Goal: Transaction & Acquisition: Obtain resource

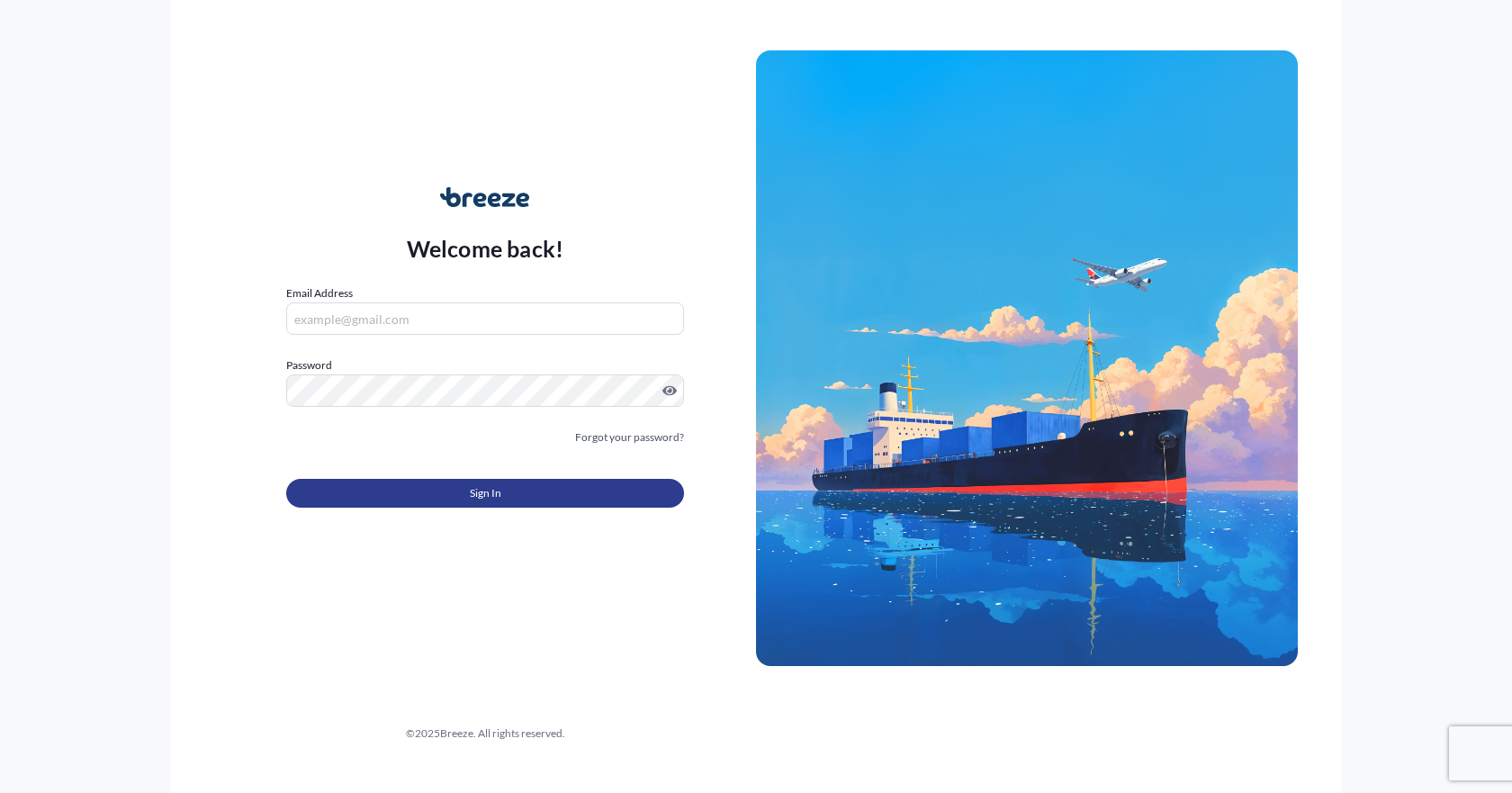
type input "[EMAIL_ADDRESS][DOMAIN_NAME]"
click at [445, 498] on button "Sign In" at bounding box center [485, 494] width 398 height 29
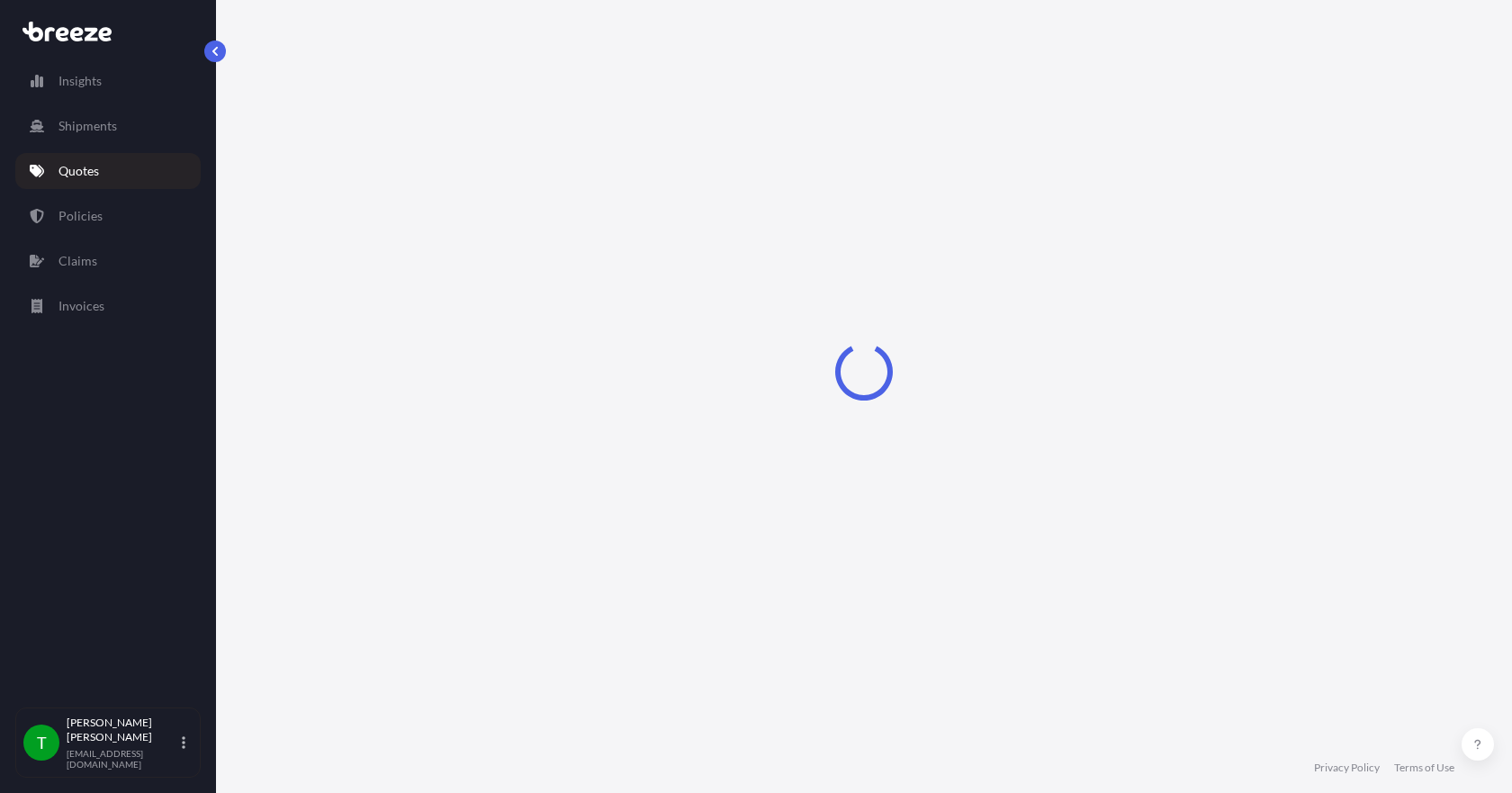
select select "Sea"
select select "1"
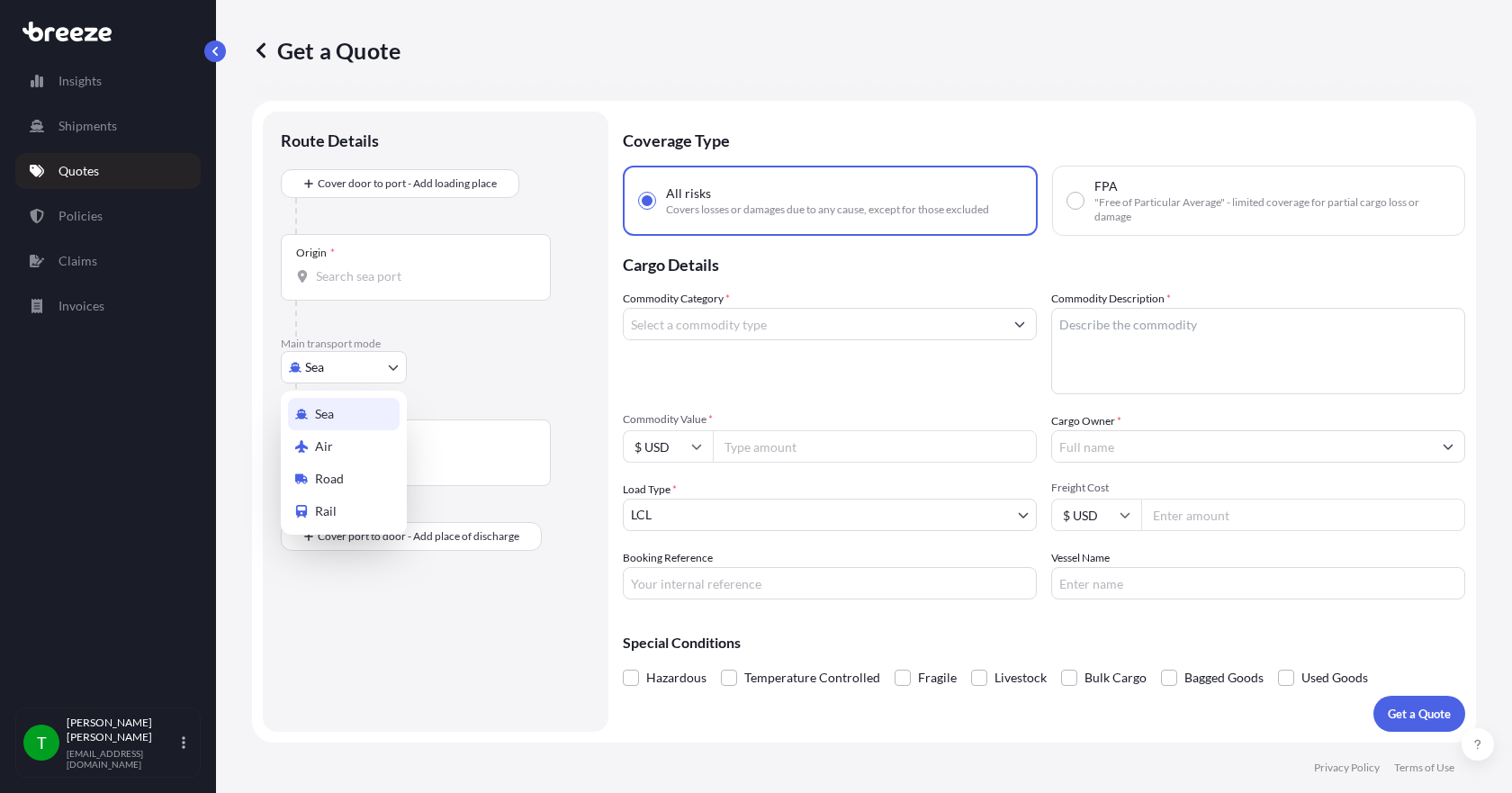
click at [361, 377] on body "Insights Shipments Quotes Policies Claims Invoices T [PERSON_NAME] [EMAIL_ADDRE…" at bounding box center [756, 396] width 1512 height 793
click at [336, 481] on span "Road" at bounding box center [330, 478] width 29 height 18
select select "Road"
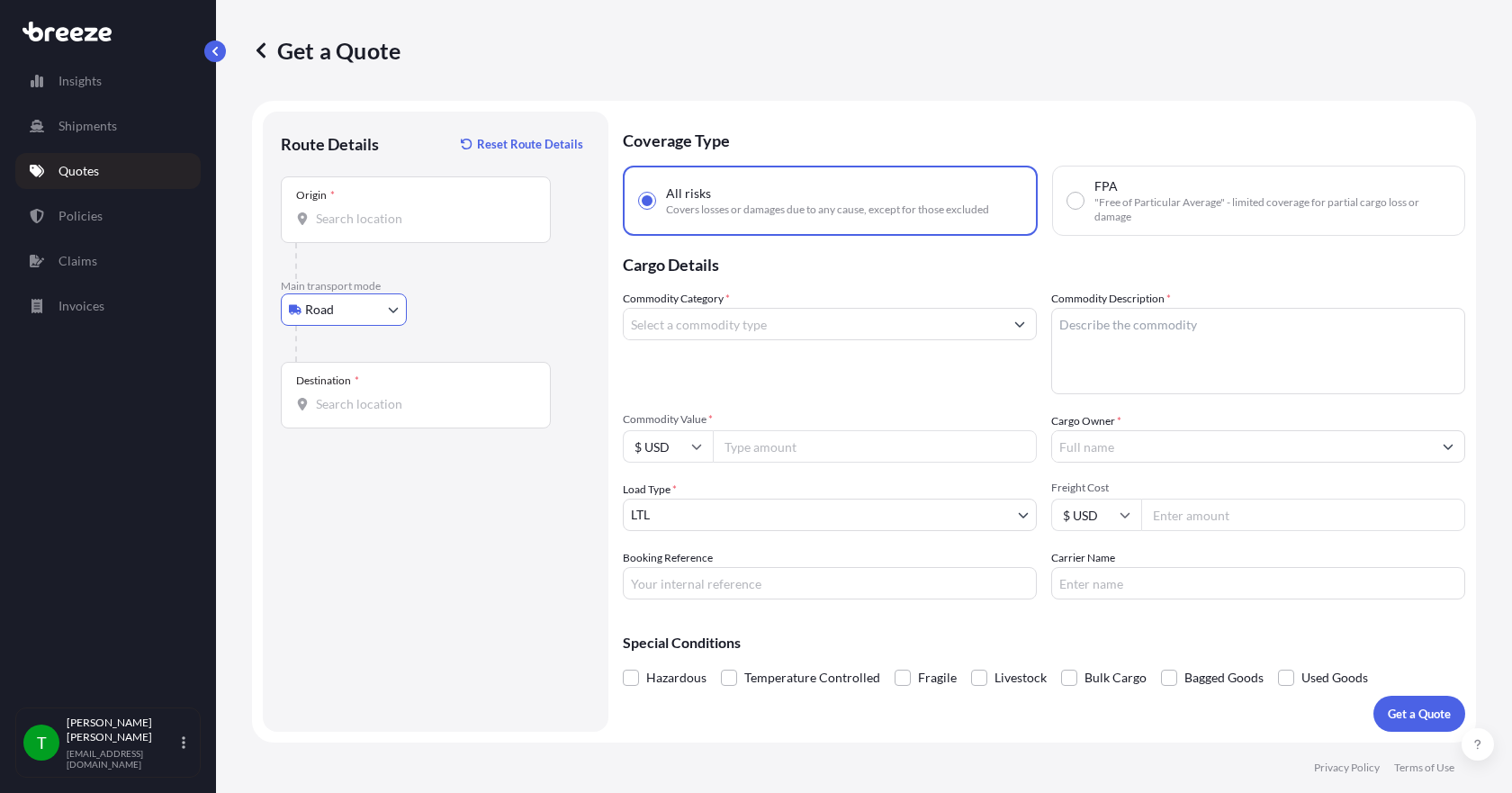
click at [334, 228] on div "Origin *" at bounding box center [416, 210] width 270 height 66
click at [334, 227] on input "Origin *" at bounding box center [422, 218] width 213 height 18
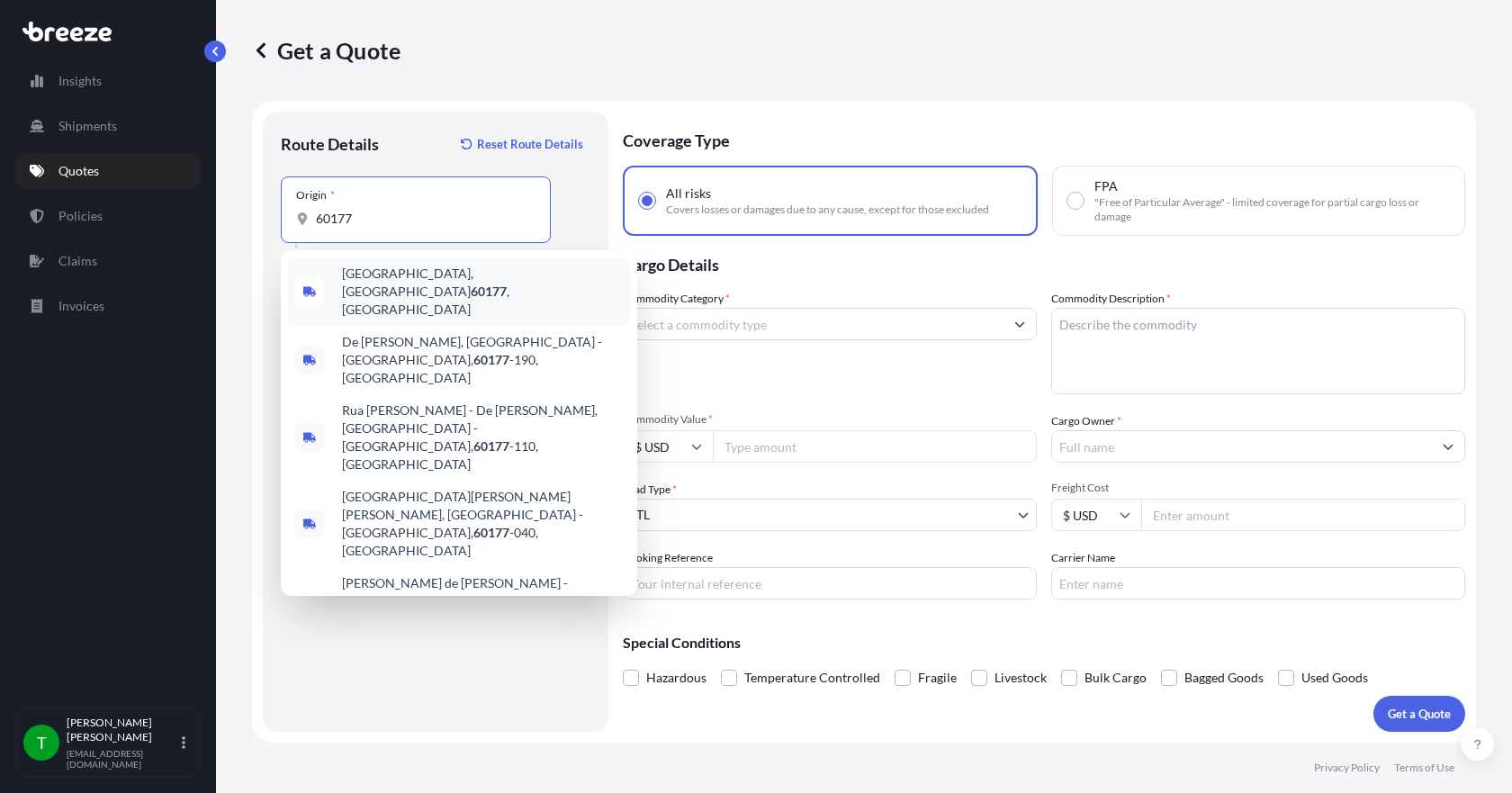
click at [365, 275] on span "[GEOGRAPHIC_DATA] , [GEOGRAPHIC_DATA]" at bounding box center [482, 291] width 281 height 54
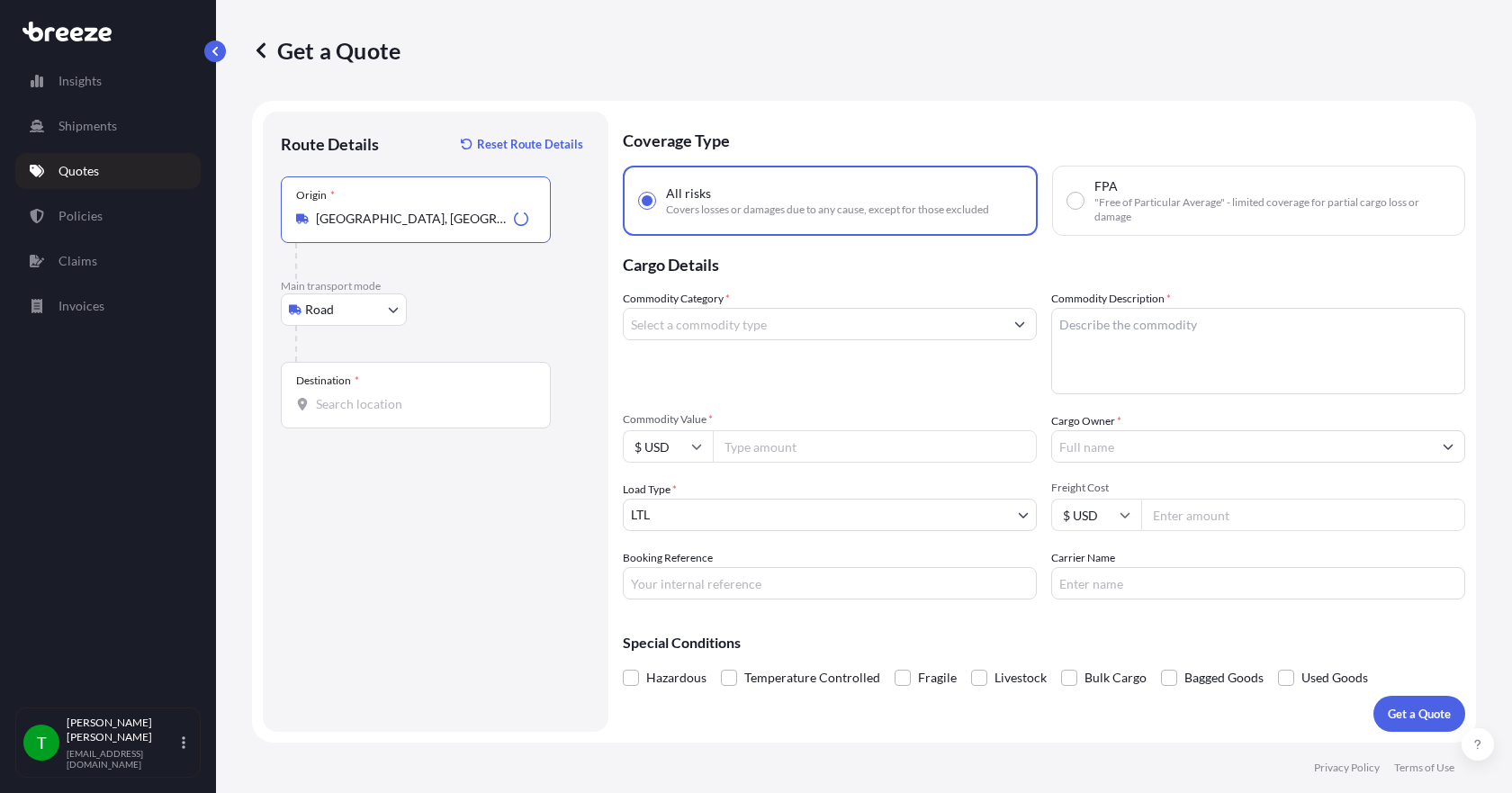
type input "[GEOGRAPHIC_DATA], [GEOGRAPHIC_DATA]"
click at [341, 404] on input "Destination *" at bounding box center [422, 404] width 213 height 18
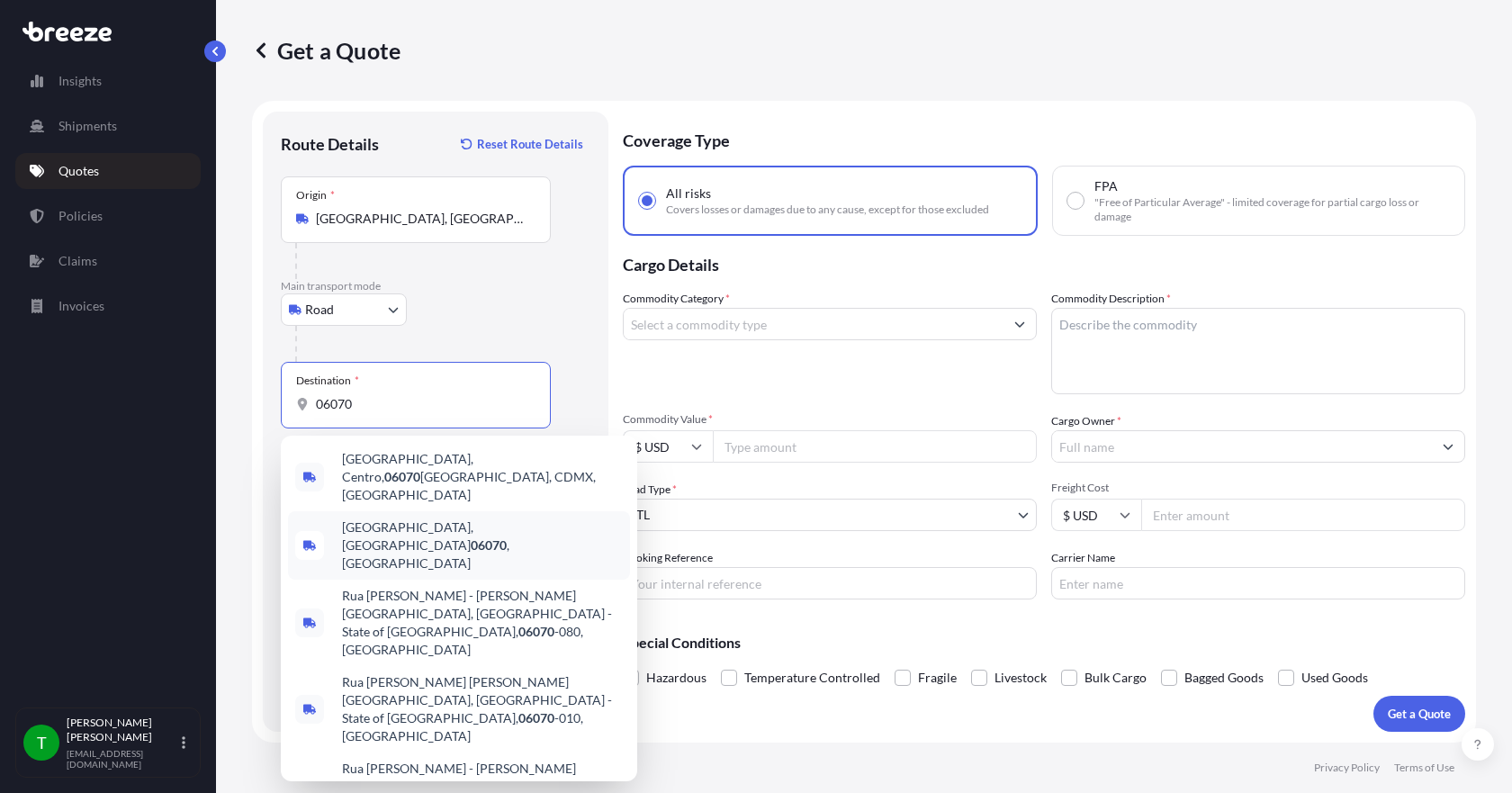
click at [412, 518] on span "Simsbury, CT 06070 , [GEOGRAPHIC_DATA]" at bounding box center [482, 544] width 281 height 54
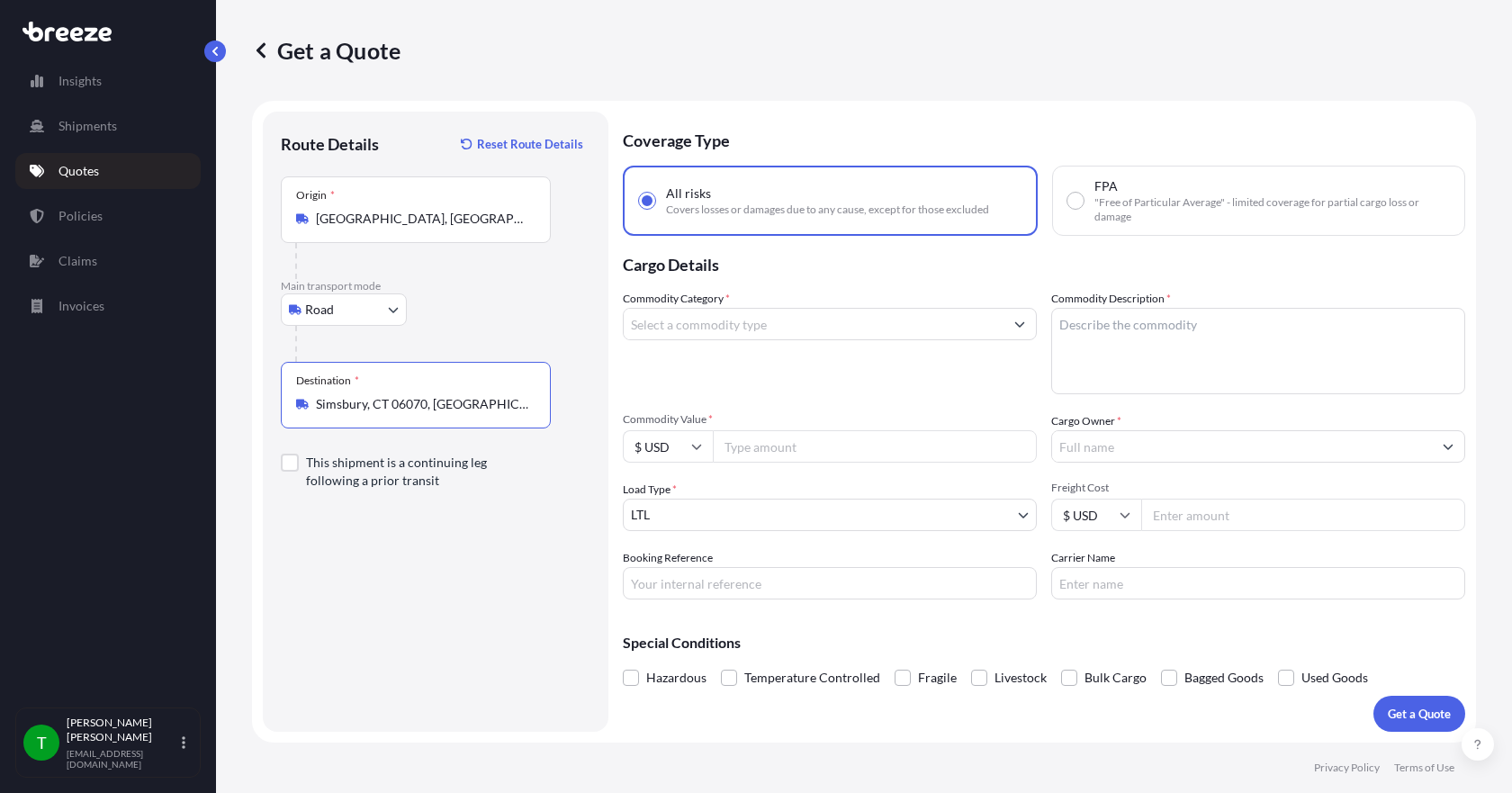
type input "Simsbury, CT 06070, [GEOGRAPHIC_DATA]"
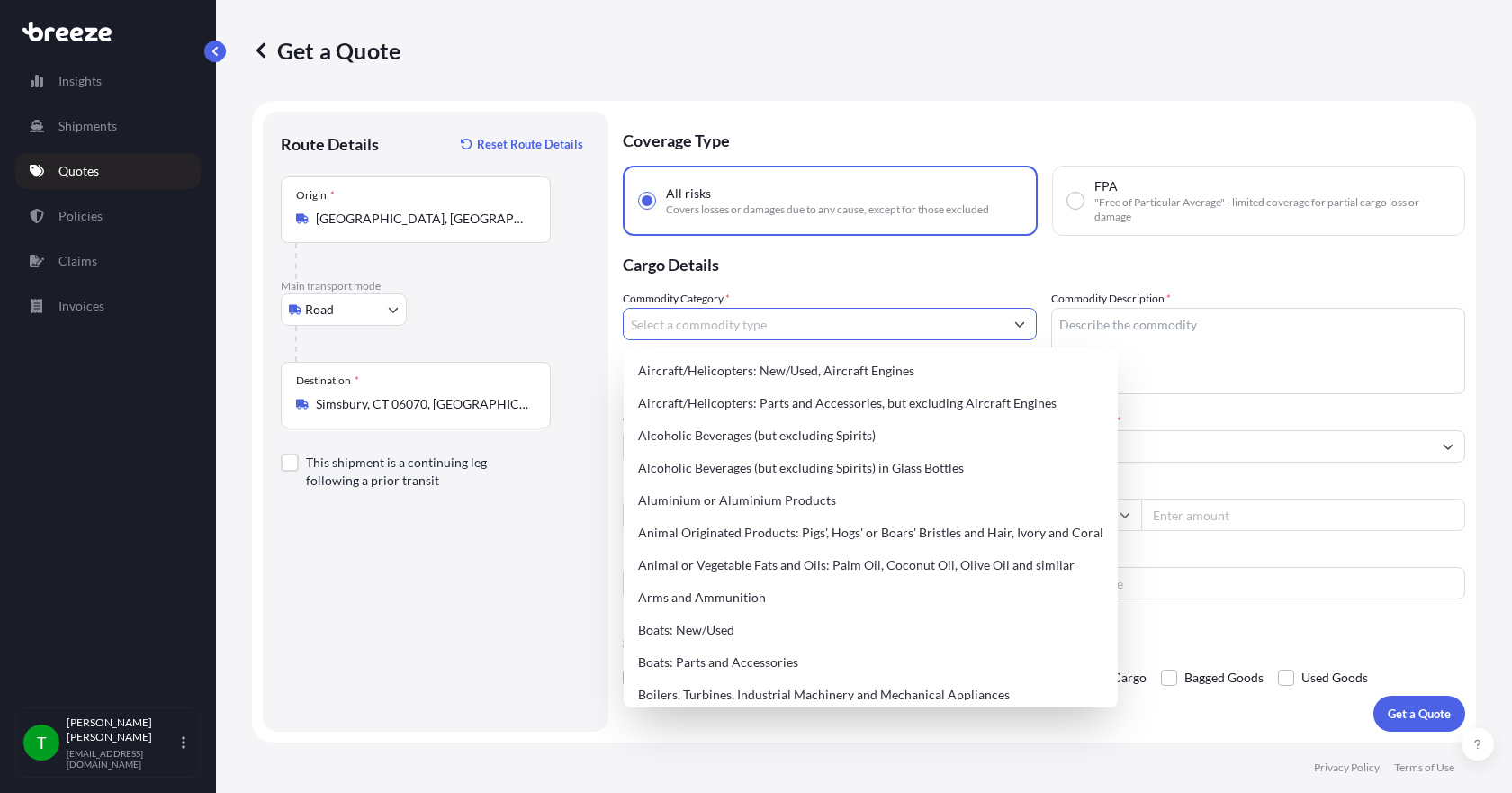
click at [730, 332] on input "Commodity Category *" at bounding box center [813, 323] width 379 height 32
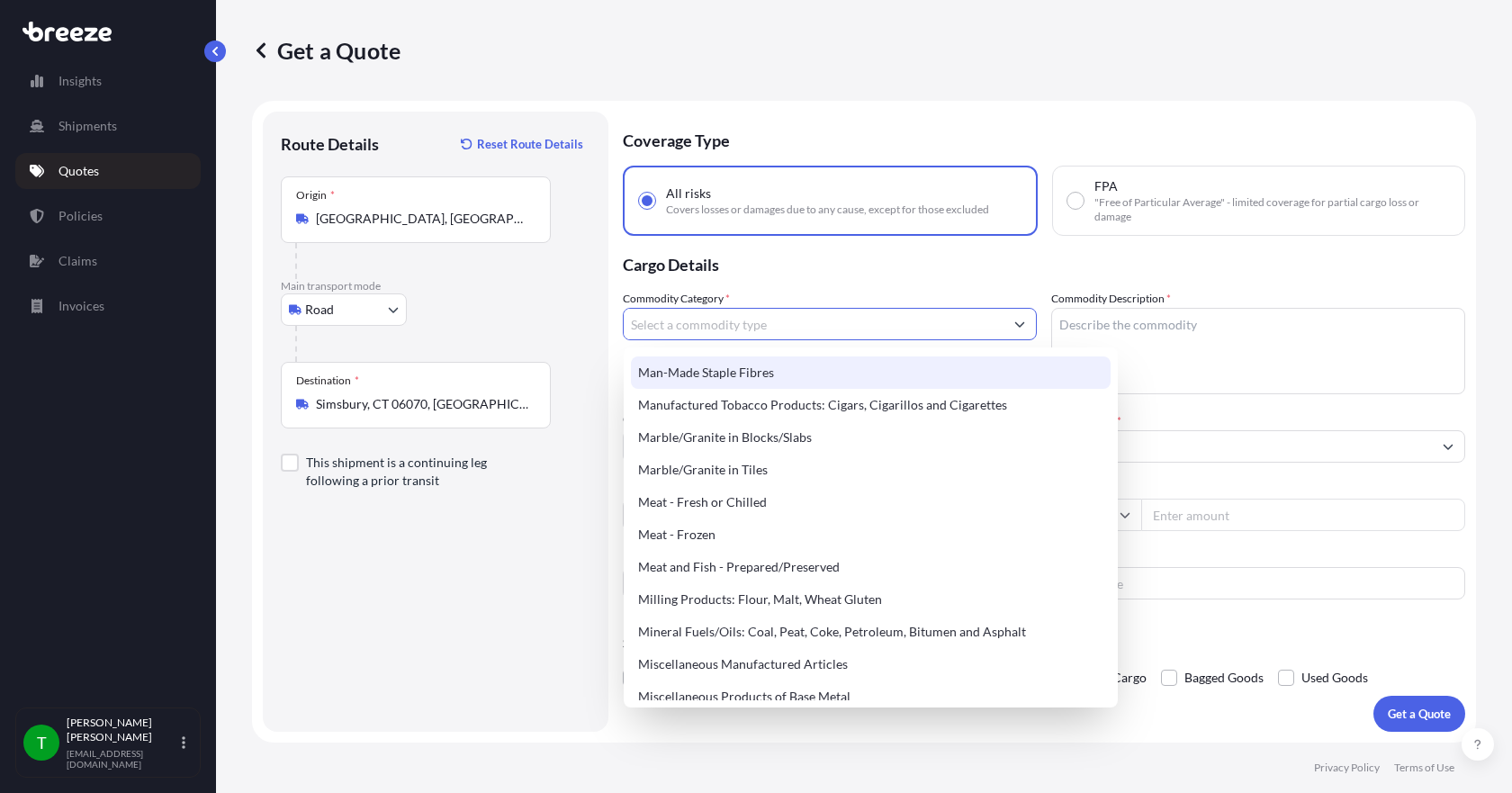
scroll to position [2339, 0]
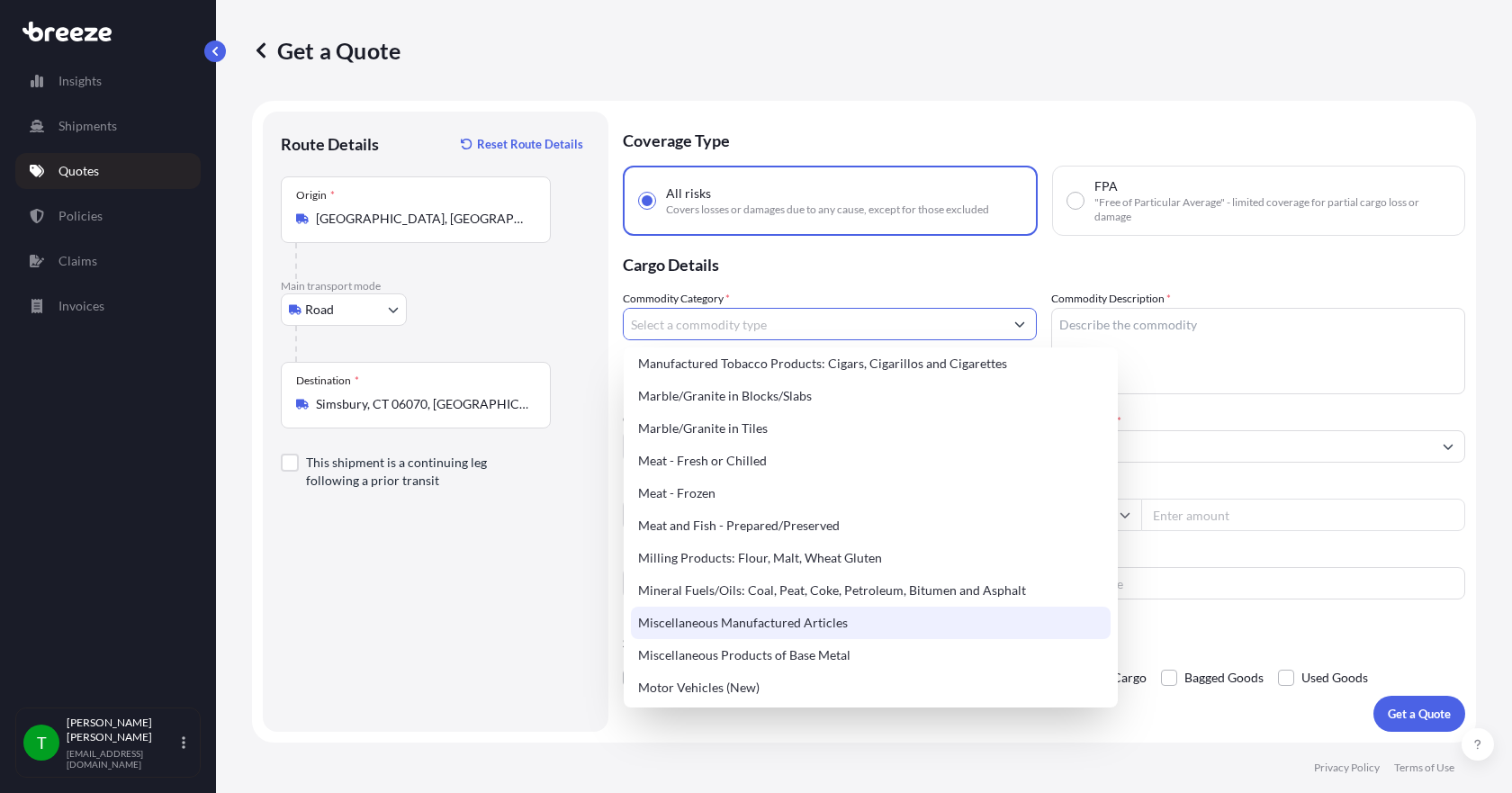
click at [779, 625] on div "Miscellaneous Manufactured Articles" at bounding box center [871, 622] width 480 height 32
type input "Miscellaneous Manufactured Articles"
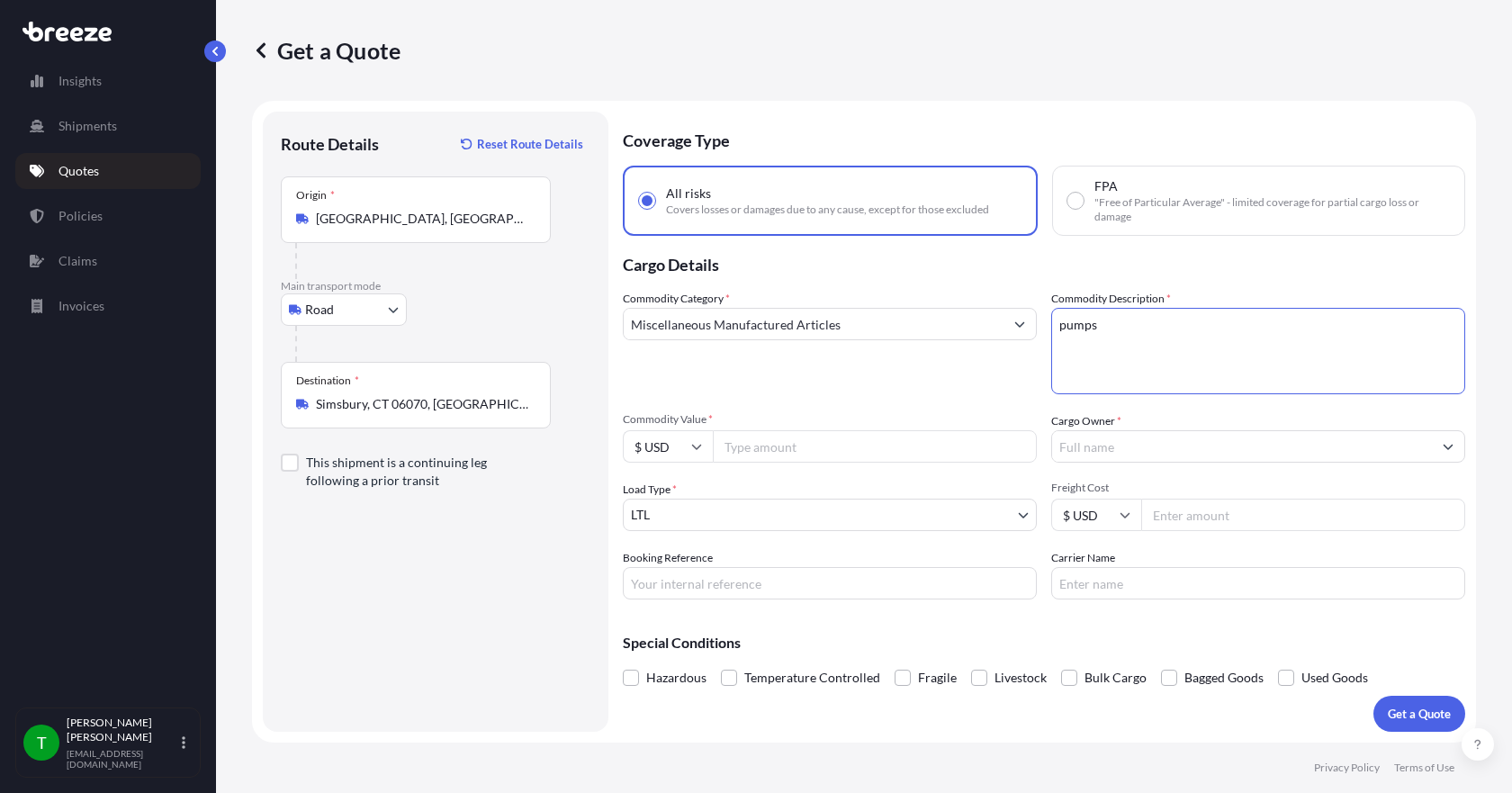
type textarea "pumps"
type input "10530.39"
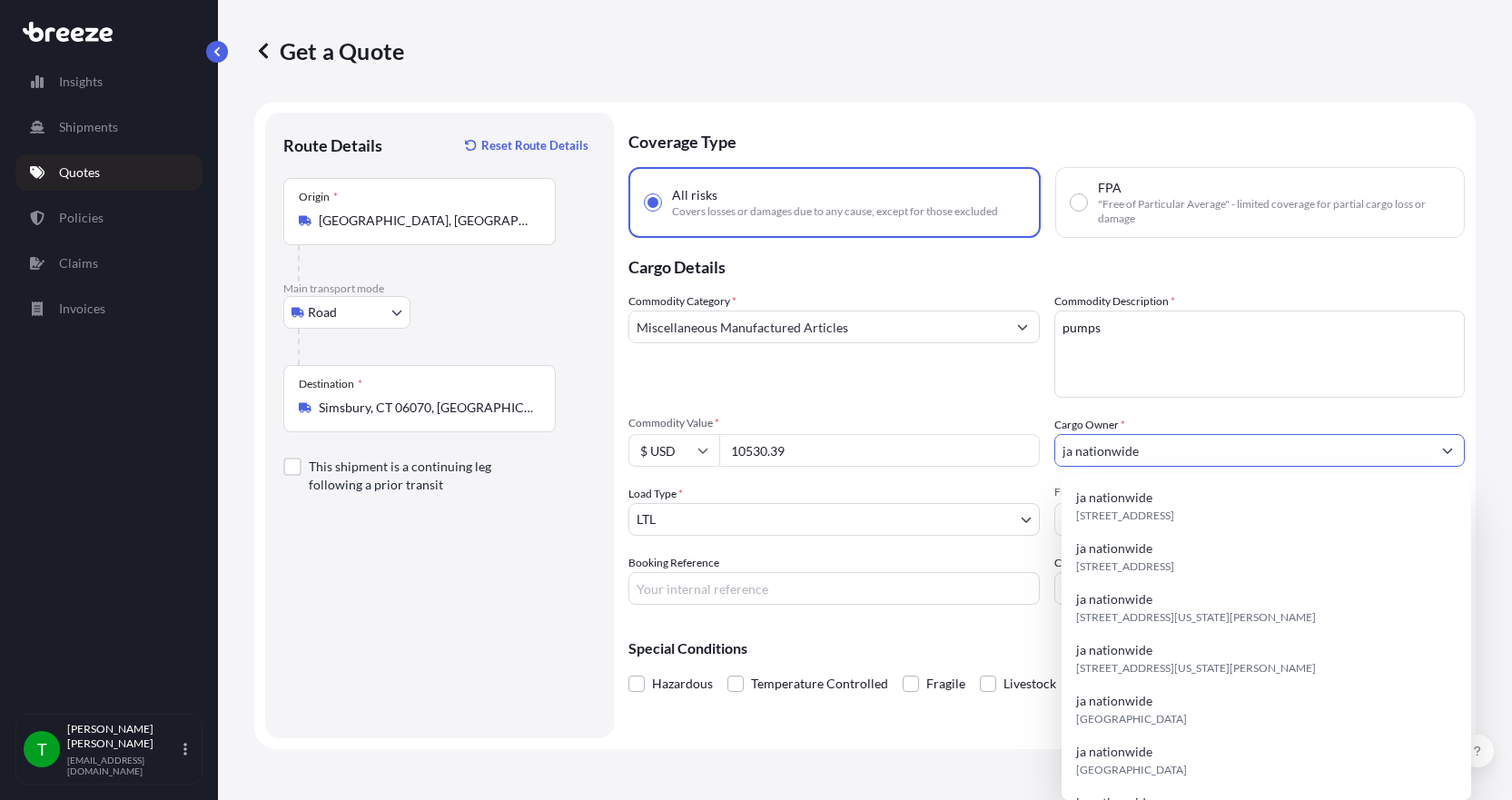
type input "ja nationwide"
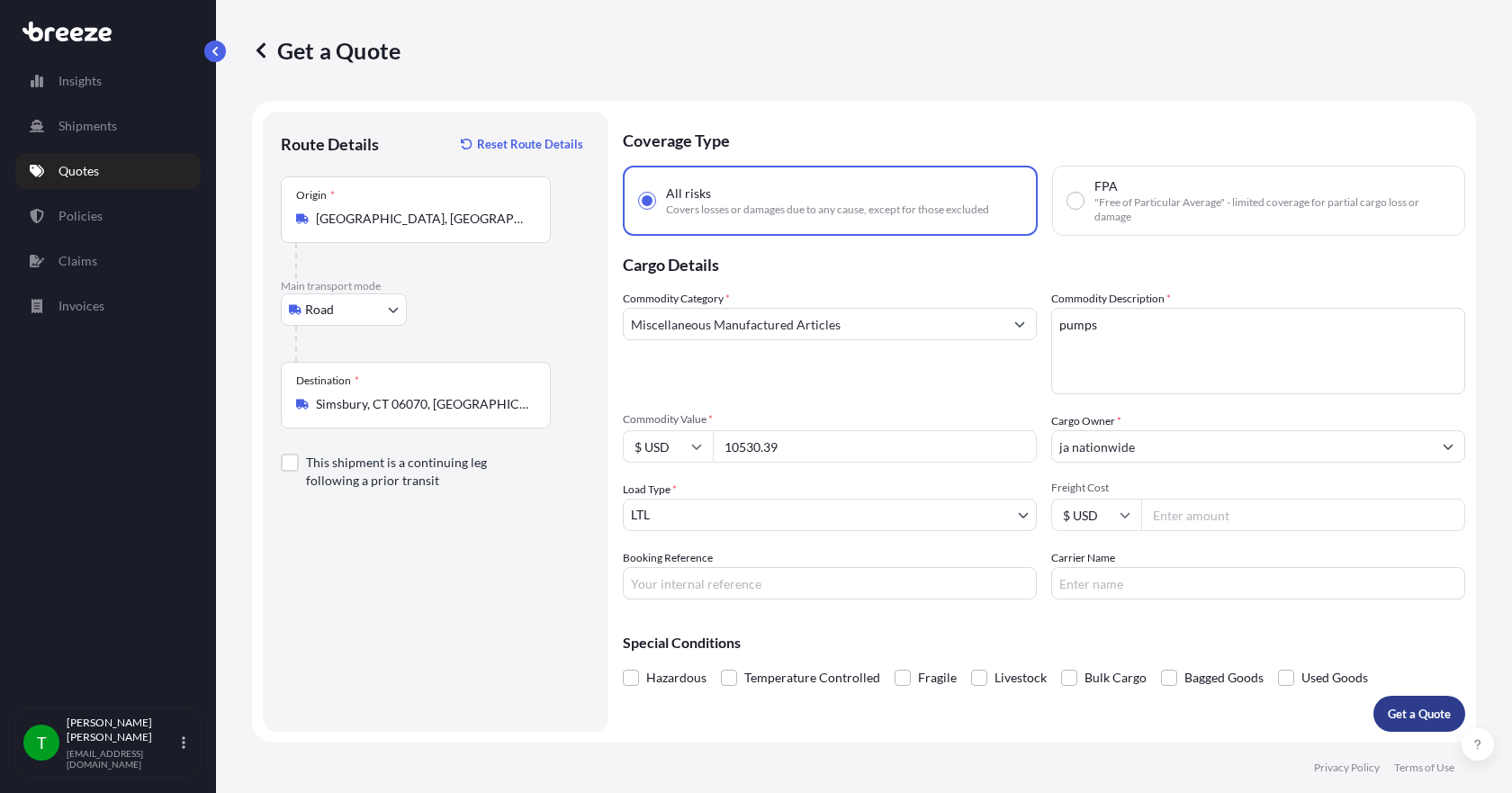
click at [1413, 712] on p "Get a Quote" at bounding box center [1418, 713] width 63 height 18
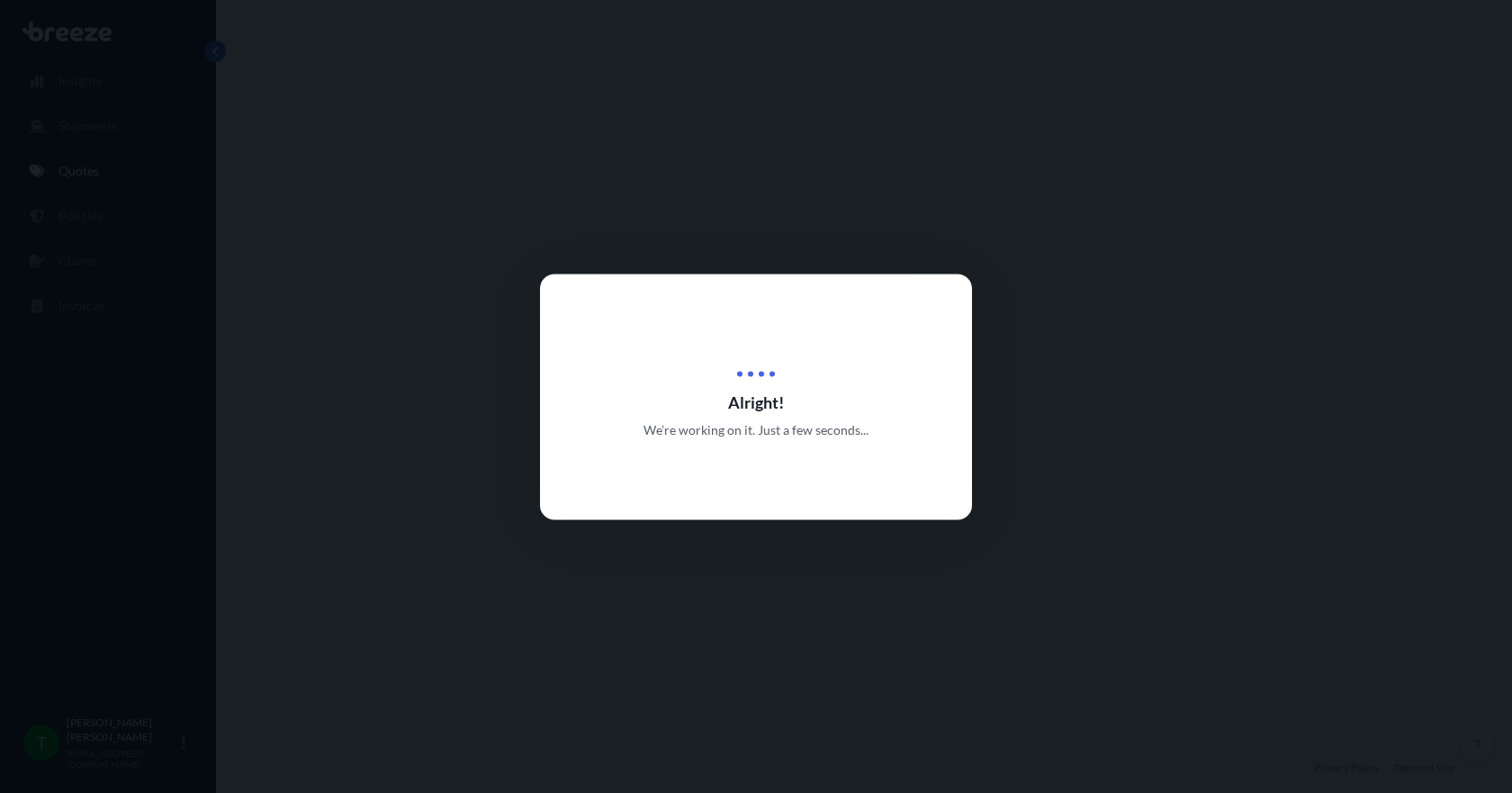
select select "Road"
select select "1"
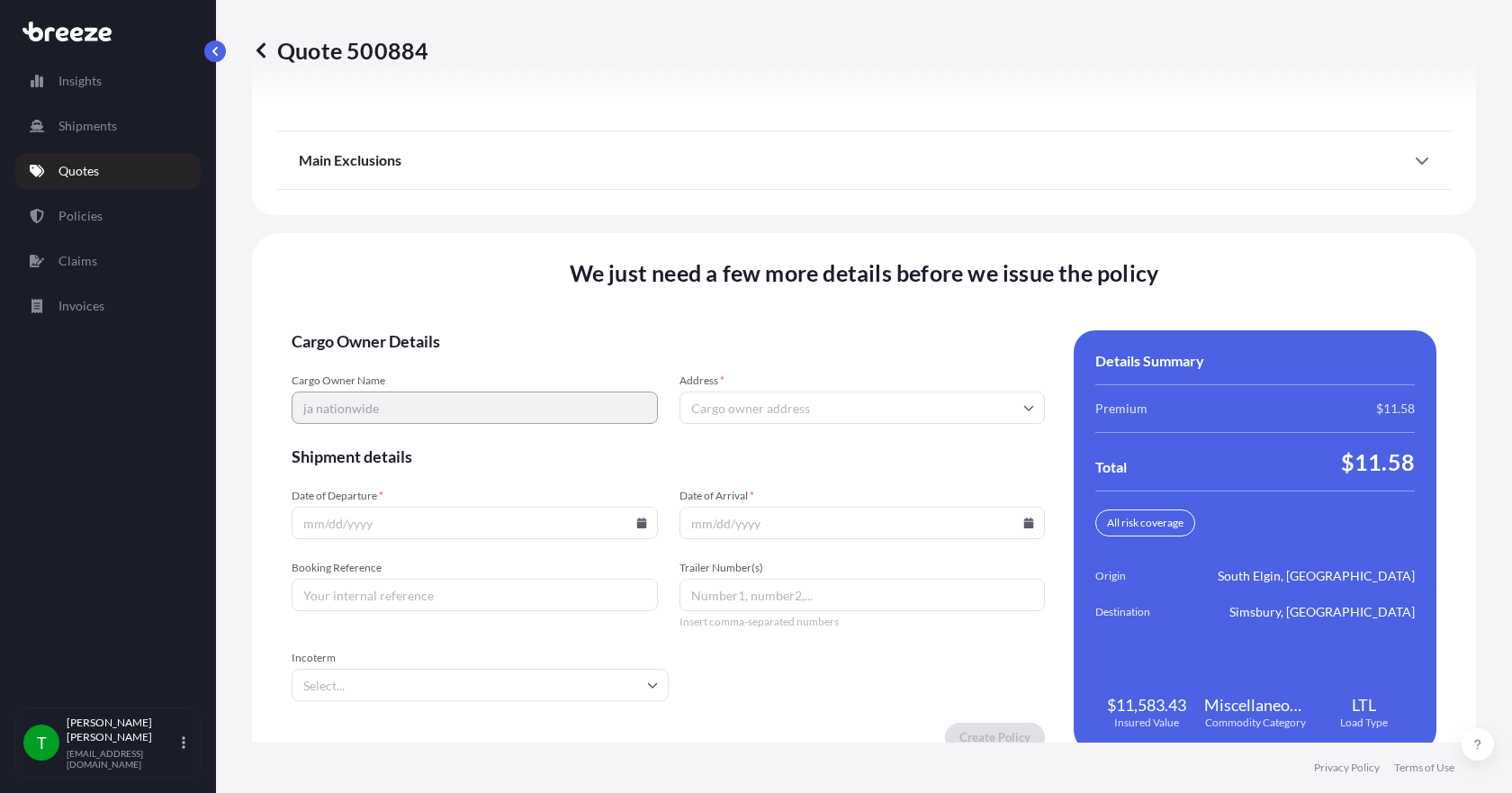
scroll to position [2357, 0]
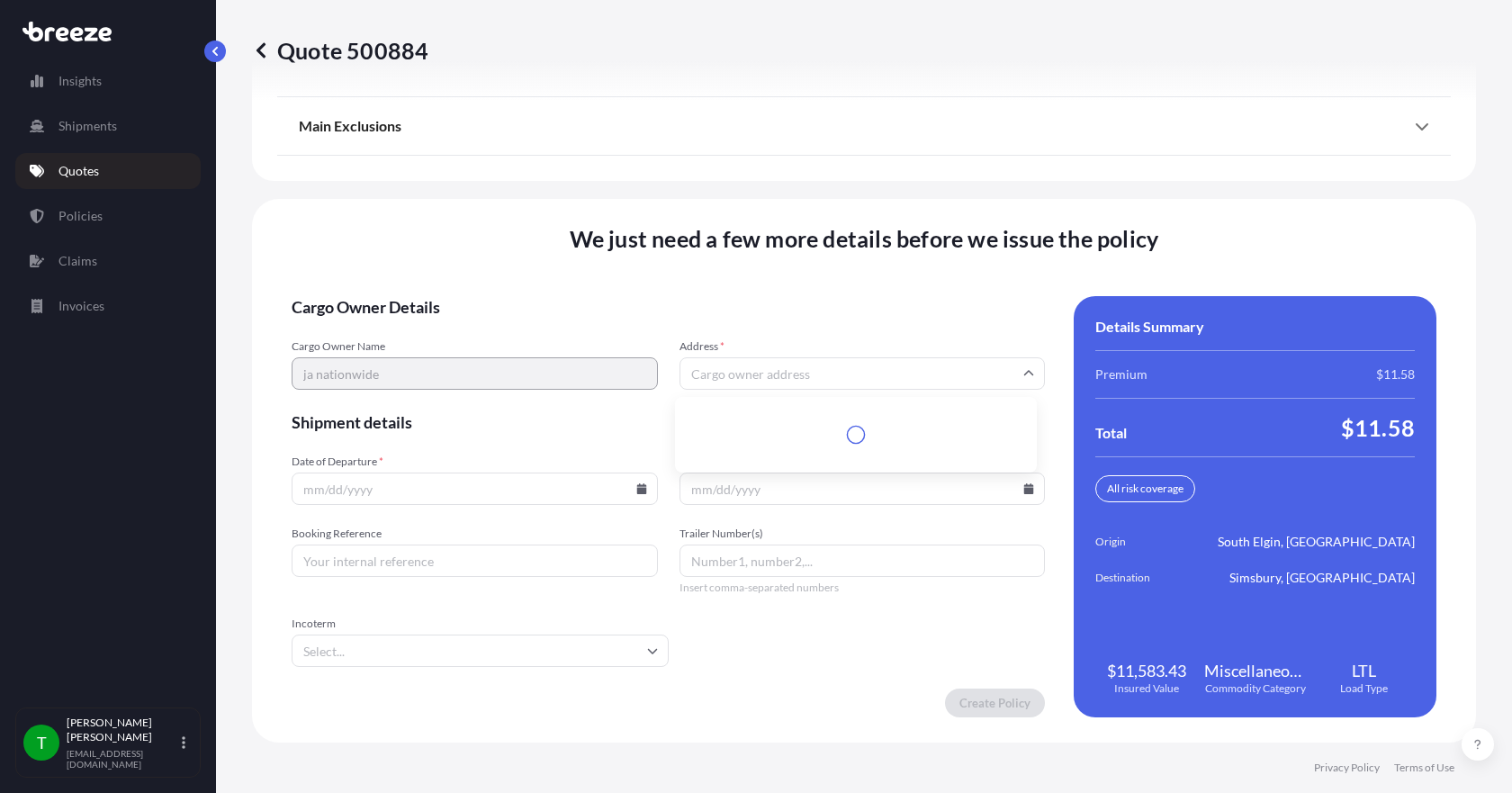
click at [742, 377] on input "Address *" at bounding box center [861, 373] width 366 height 32
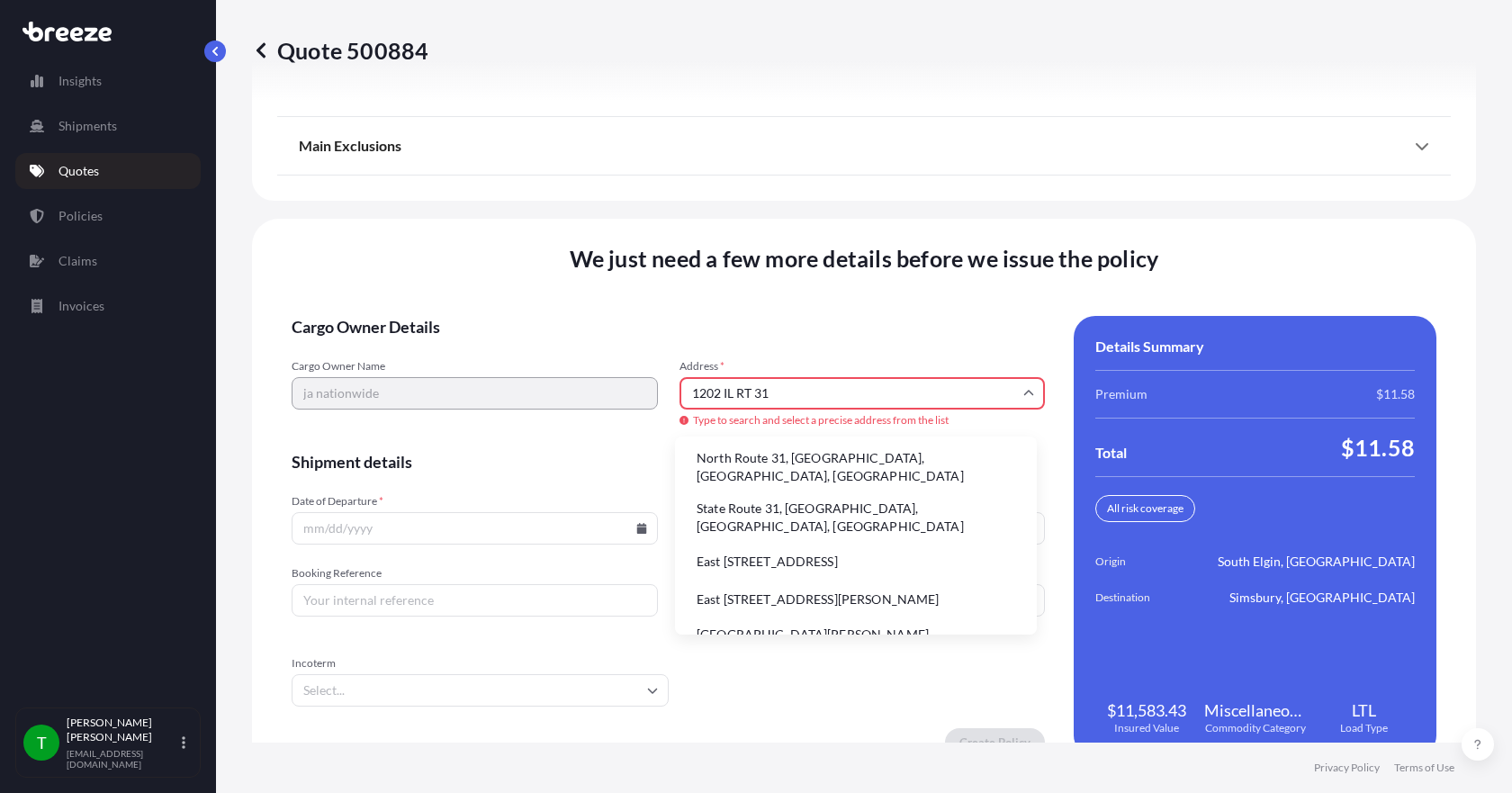
click at [763, 494] on li "State Route 31, [GEOGRAPHIC_DATA], [GEOGRAPHIC_DATA], [GEOGRAPHIC_DATA]" at bounding box center [855, 517] width 347 height 47
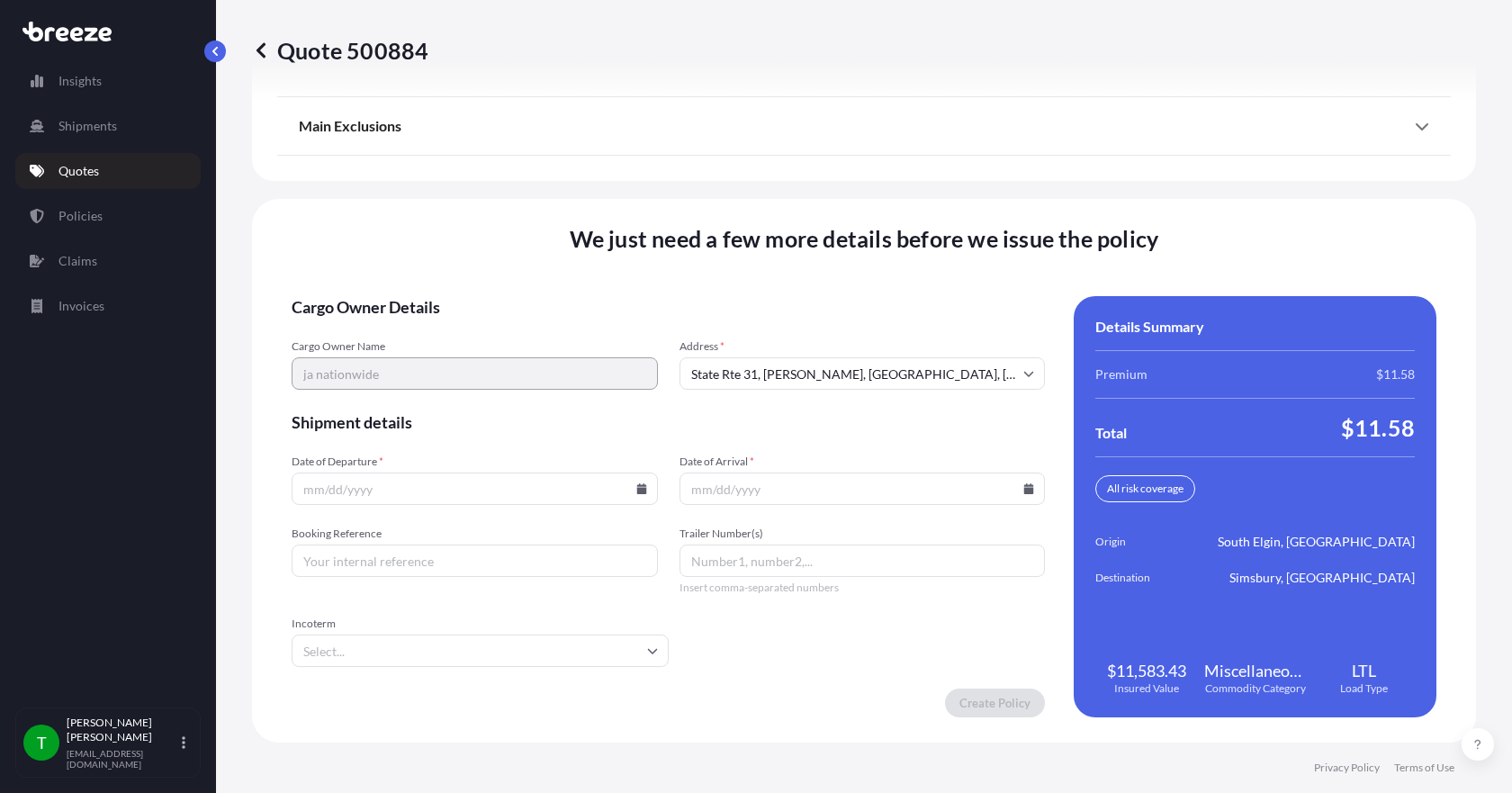
click at [731, 378] on input "State Rte 31, [PERSON_NAME], [GEOGRAPHIC_DATA], [GEOGRAPHIC_DATA]" at bounding box center [861, 373] width 366 height 32
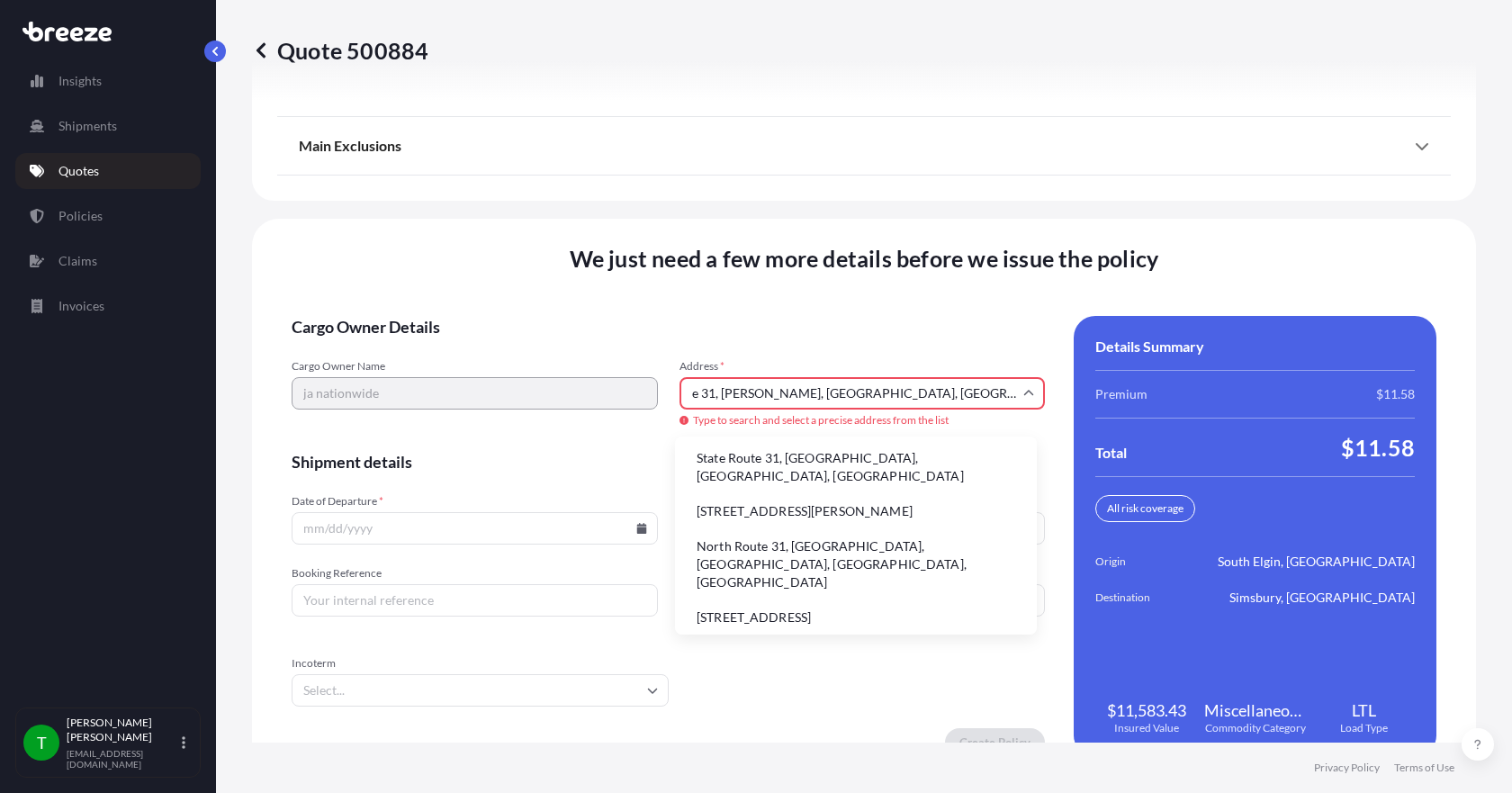
click at [824, 392] on input "e 31, [PERSON_NAME], [GEOGRAPHIC_DATA], [GEOGRAPHIC_DATA]" at bounding box center [861, 392] width 366 height 32
type input "e"
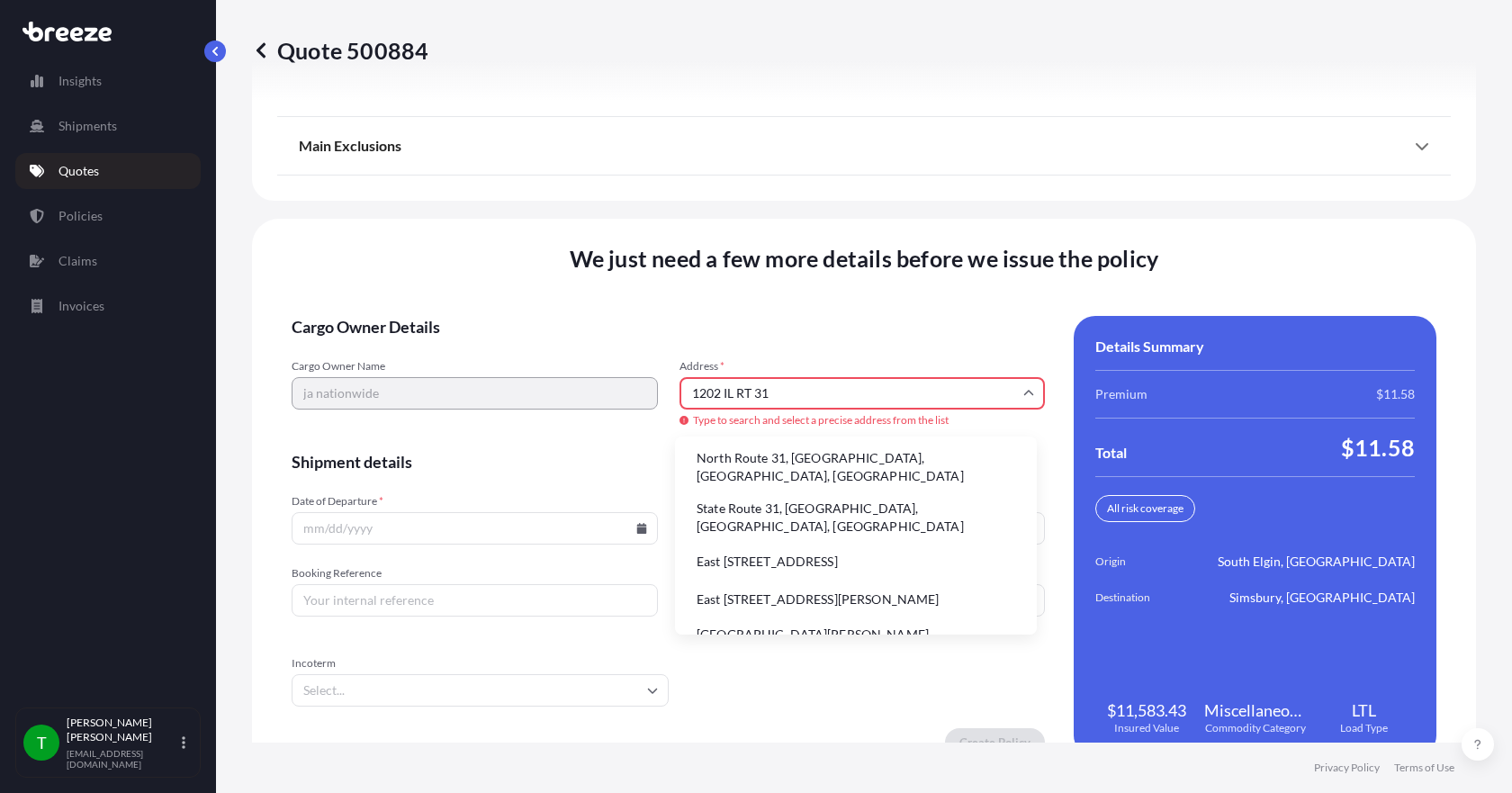
click at [811, 494] on li "State Route 31, [GEOGRAPHIC_DATA], [GEOGRAPHIC_DATA], [GEOGRAPHIC_DATA]" at bounding box center [855, 517] width 347 height 47
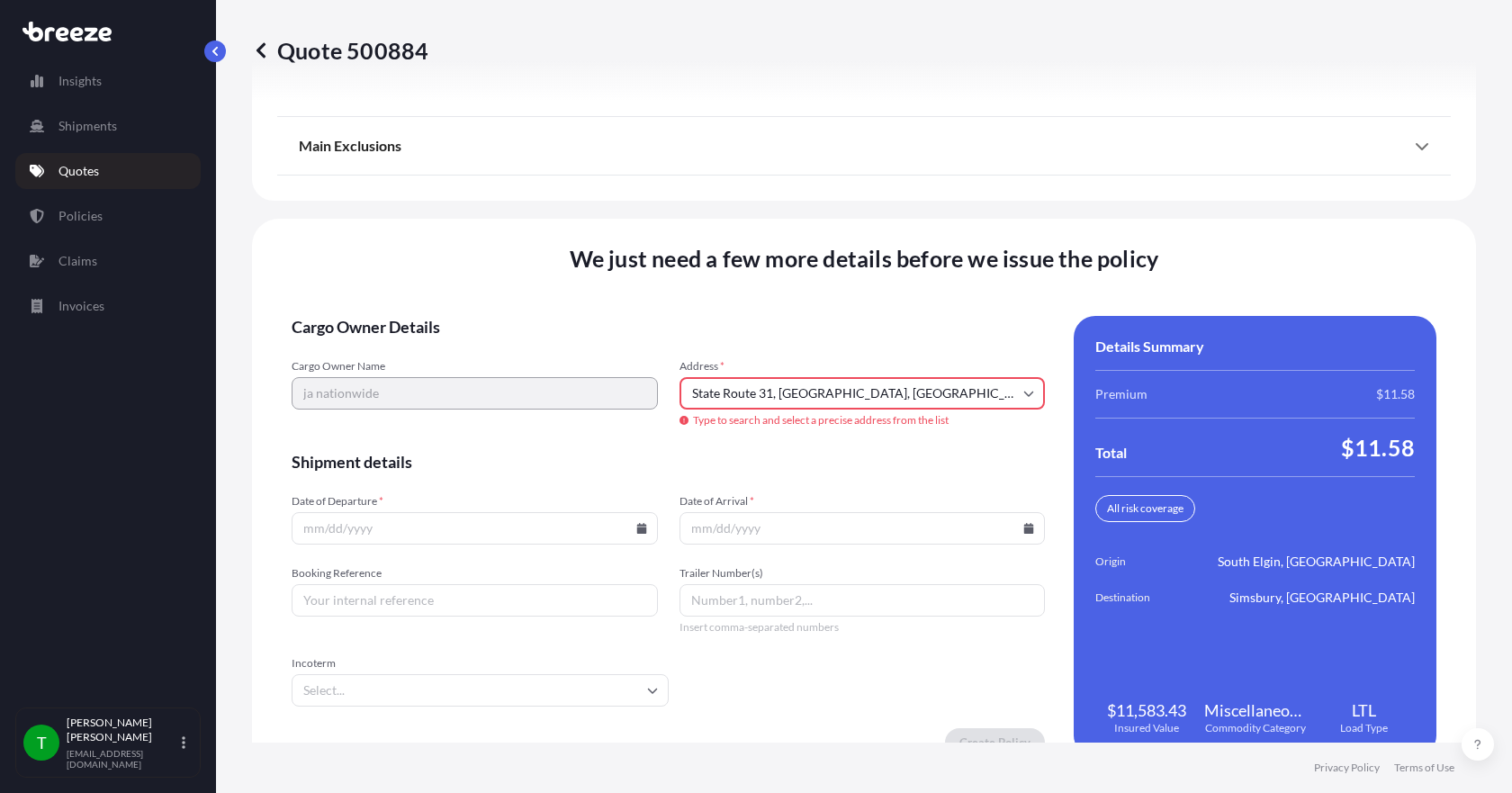
type input "State Rte 31, [PERSON_NAME], [GEOGRAPHIC_DATA], [GEOGRAPHIC_DATA]"
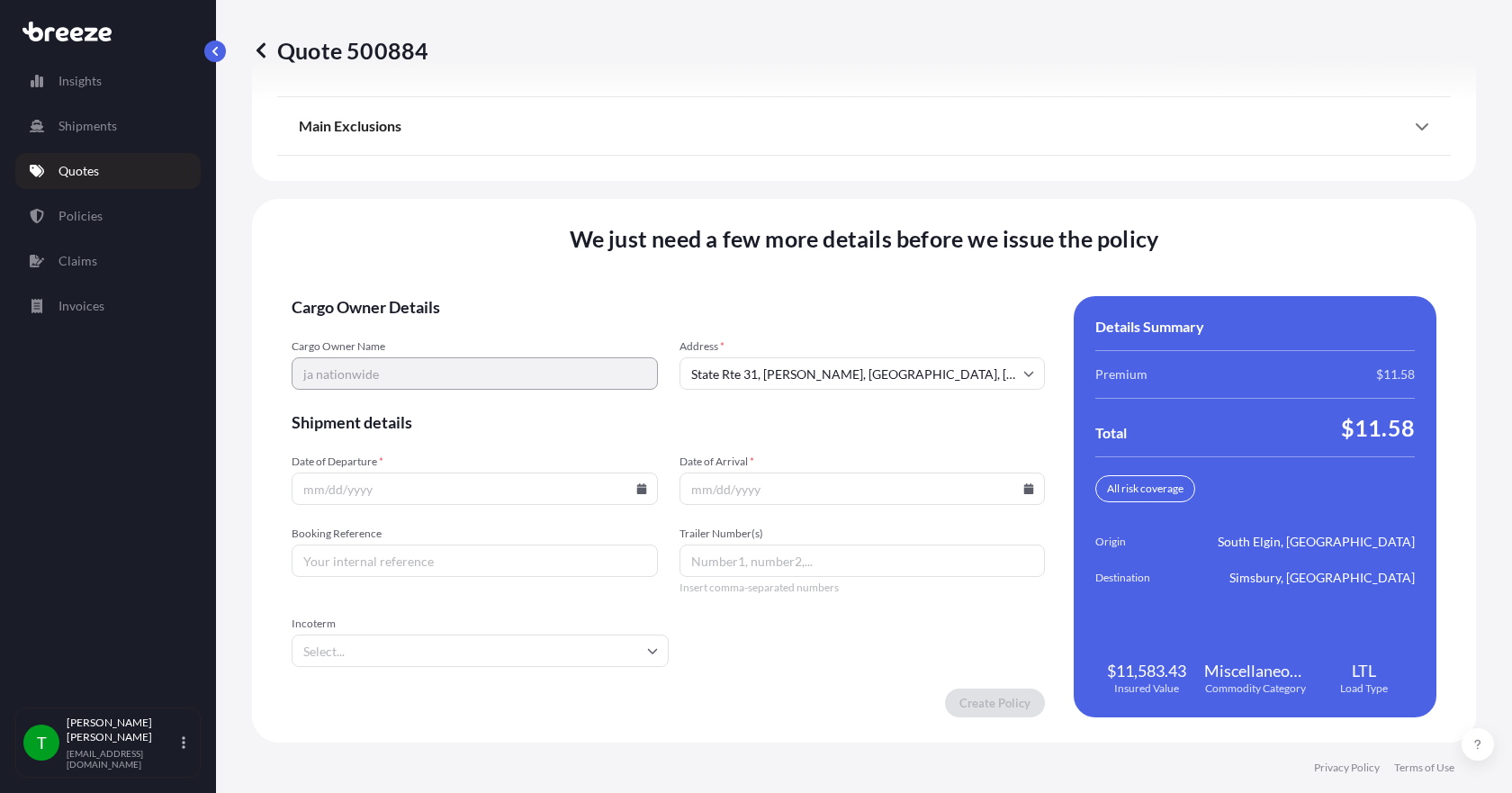
click at [636, 484] on icon at bounding box center [641, 488] width 11 height 11
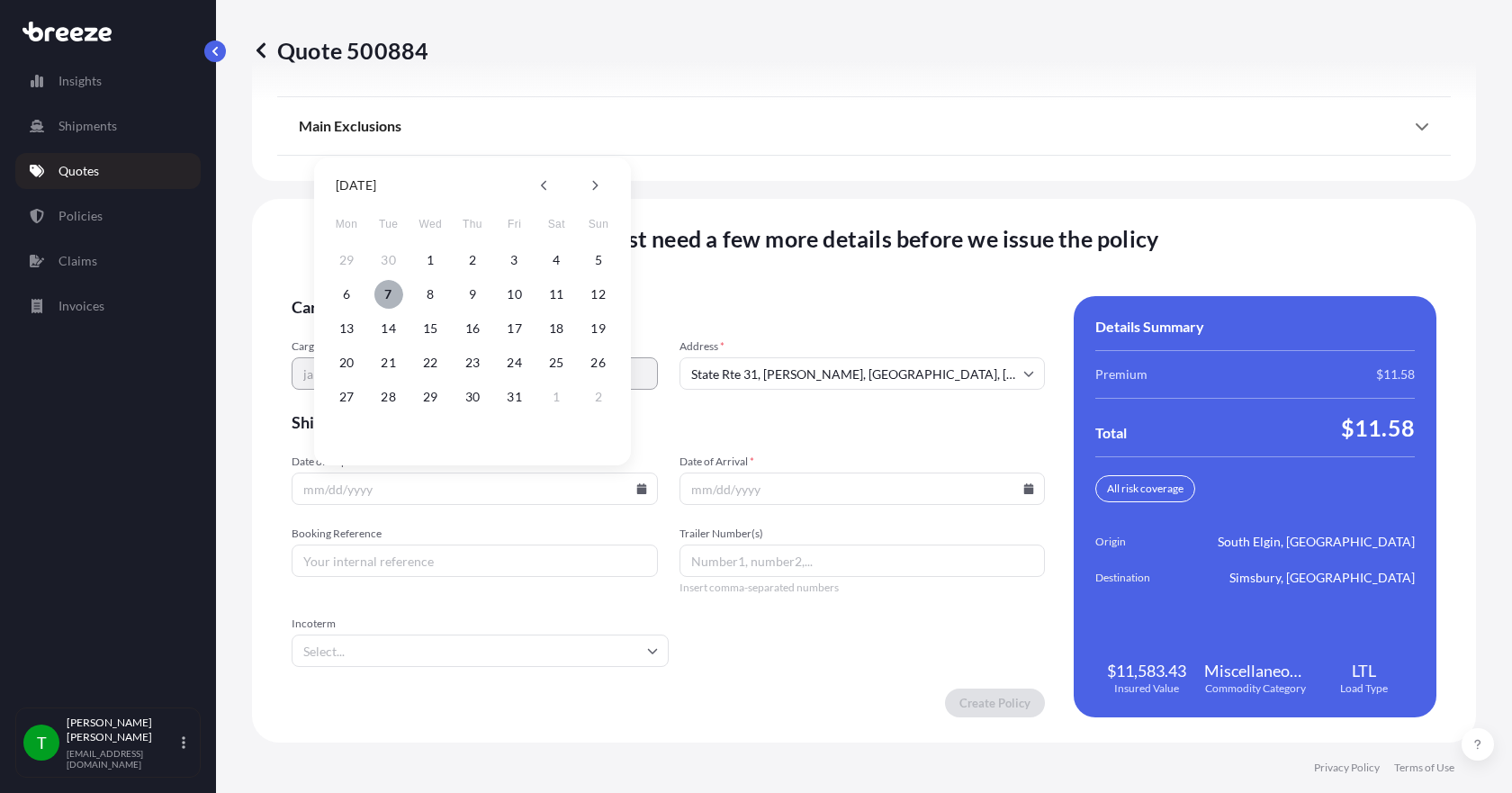
click at [389, 297] on button "7" at bounding box center [389, 295] width 29 height 29
type input "[DATE]"
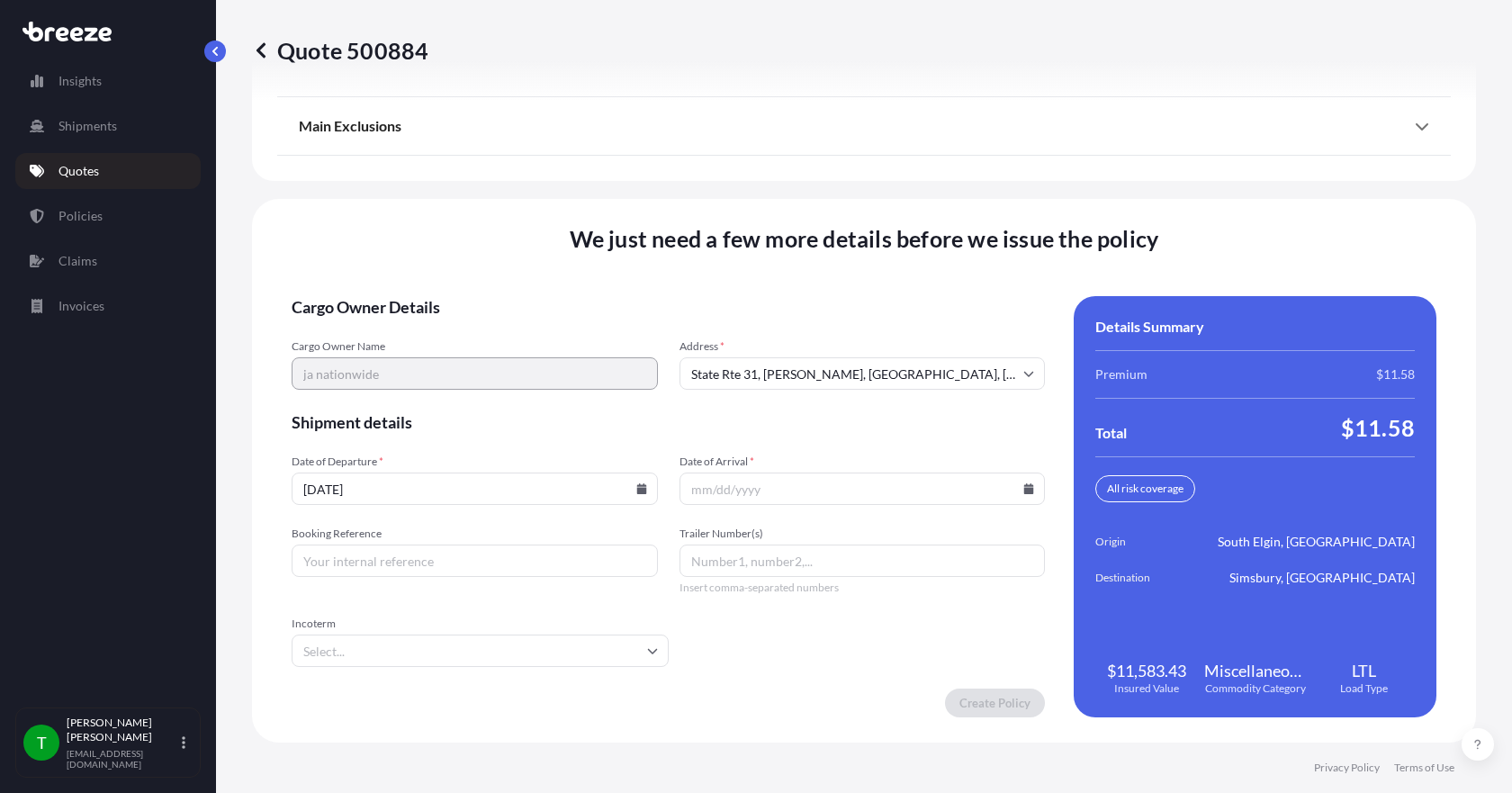
click at [1024, 493] on icon at bounding box center [1029, 488] width 10 height 11
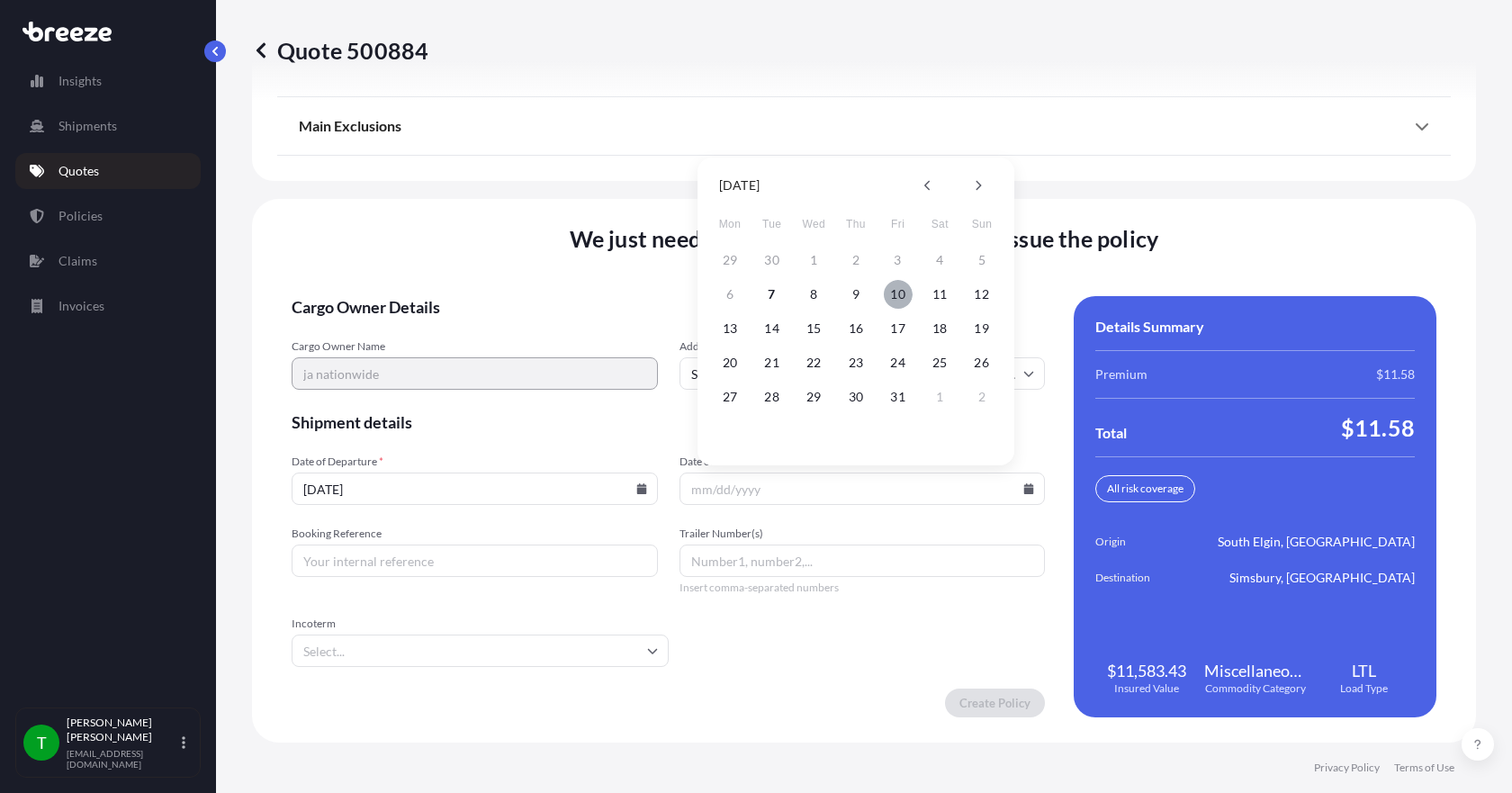
click at [896, 295] on button "10" at bounding box center [898, 295] width 29 height 29
type input "[DATE]"
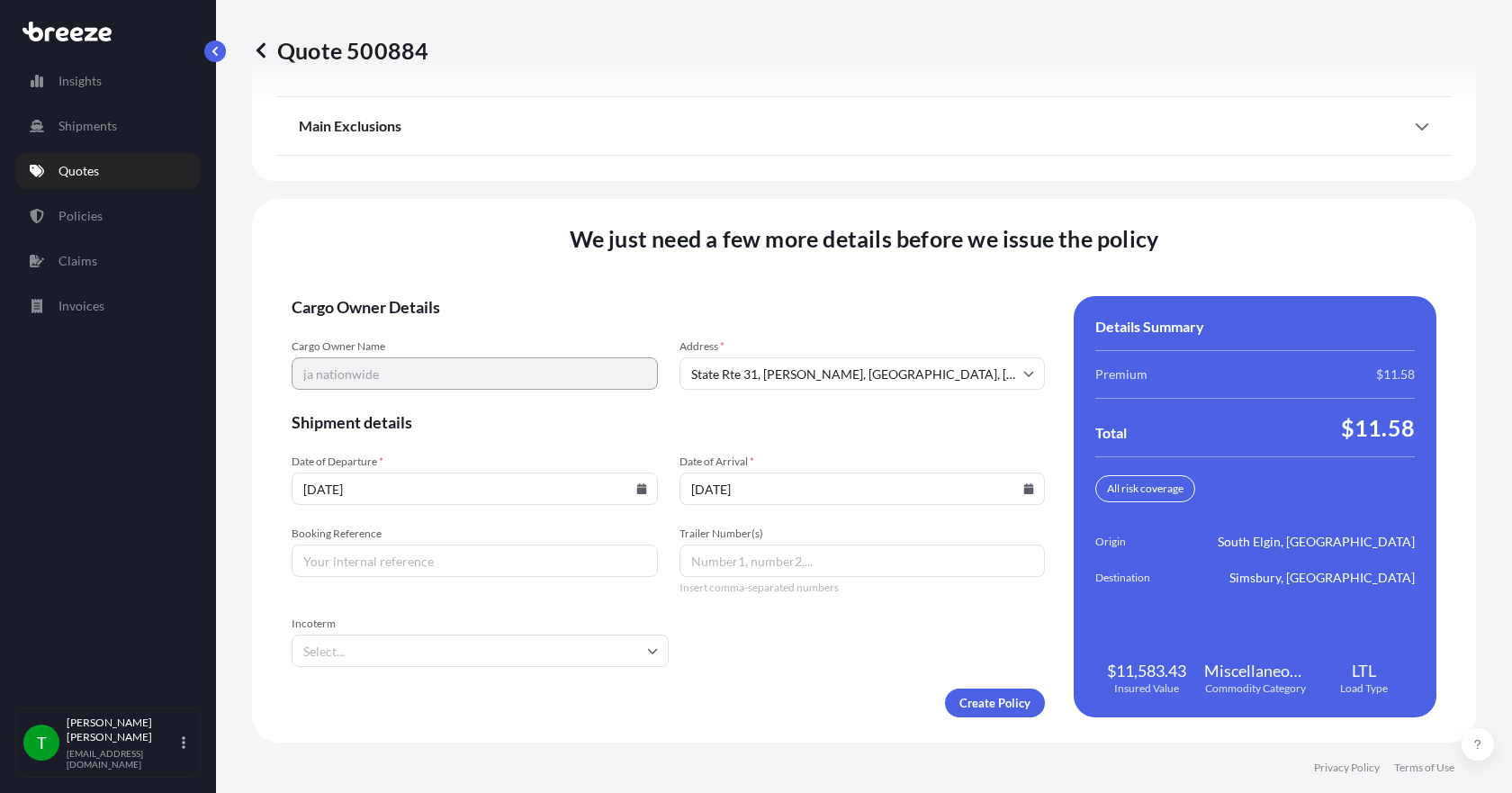
click at [509, 572] on input "Booking Reference" at bounding box center [474, 560] width 366 height 32
type input "350850"
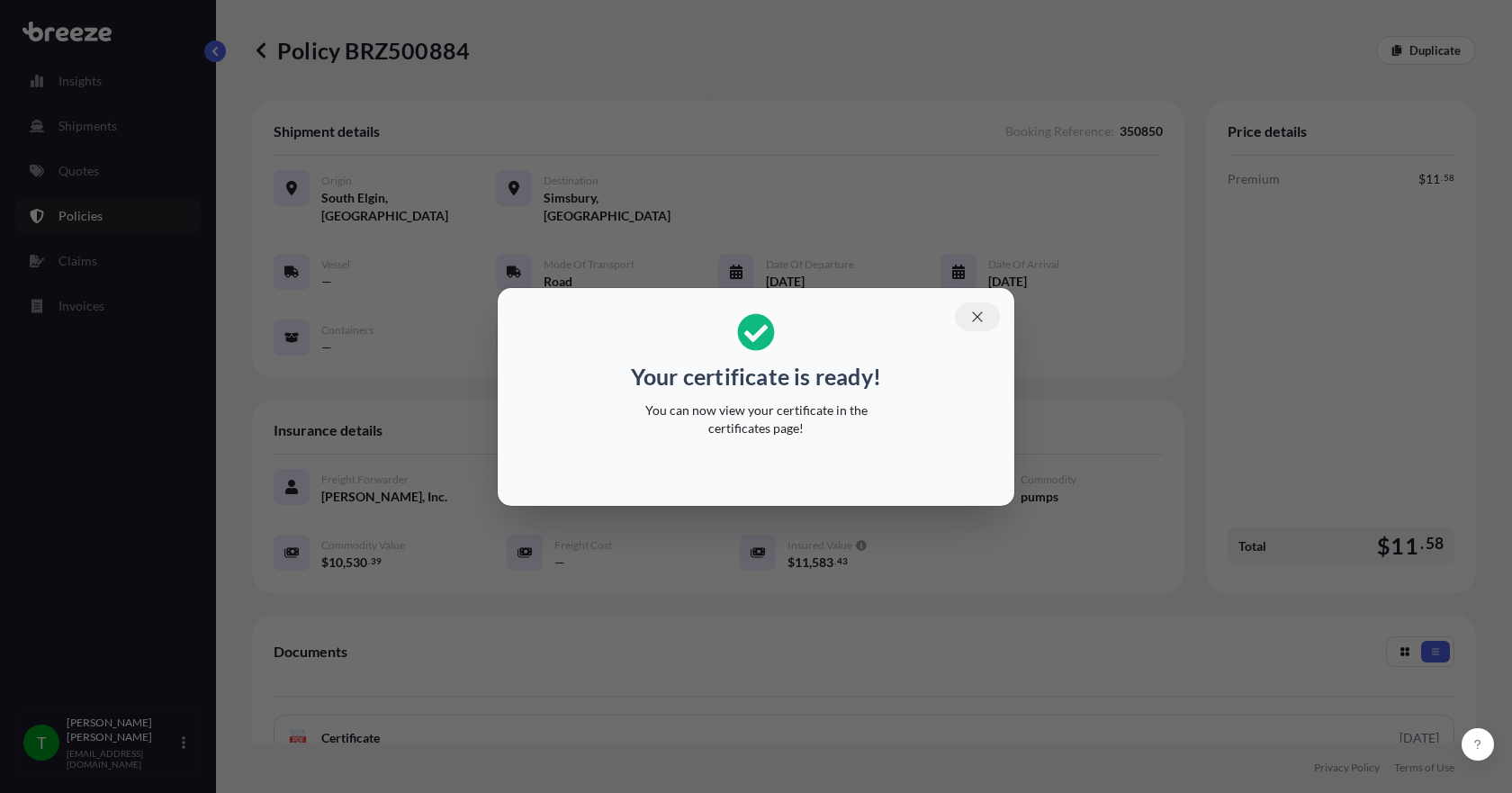
click at [988, 315] on button "button" at bounding box center [977, 317] width 45 height 29
